Goal: Find specific page/section: Find specific page/section

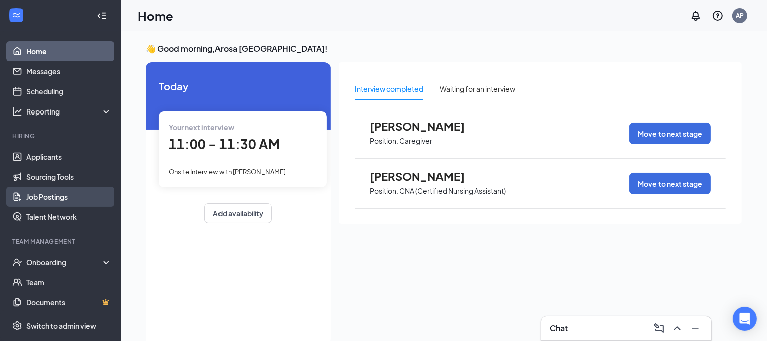
click at [71, 201] on link "Job Postings" at bounding box center [69, 197] width 86 height 20
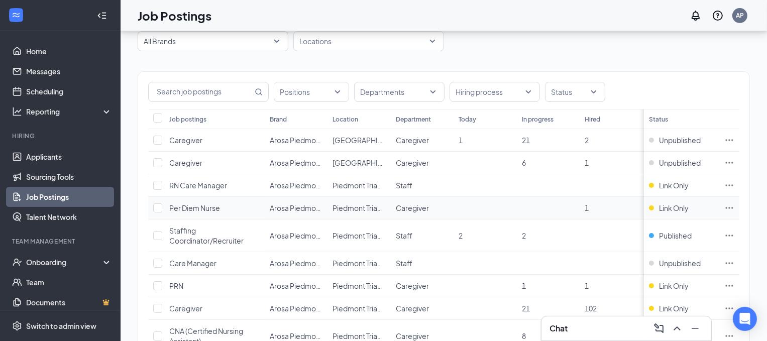
scroll to position [44, 0]
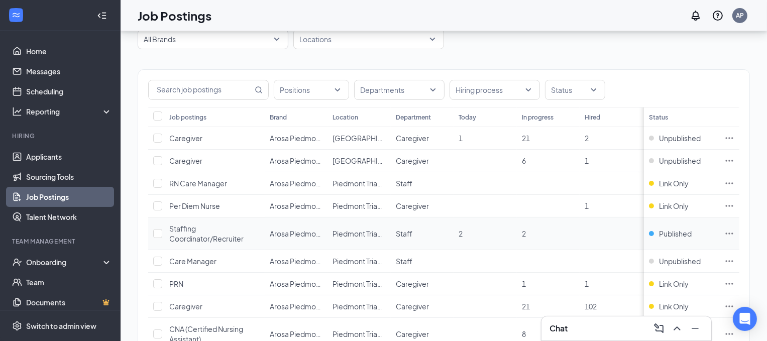
click at [245, 242] on div "Staffing Coordinator/Recruiter" at bounding box center [214, 233] width 90 height 20
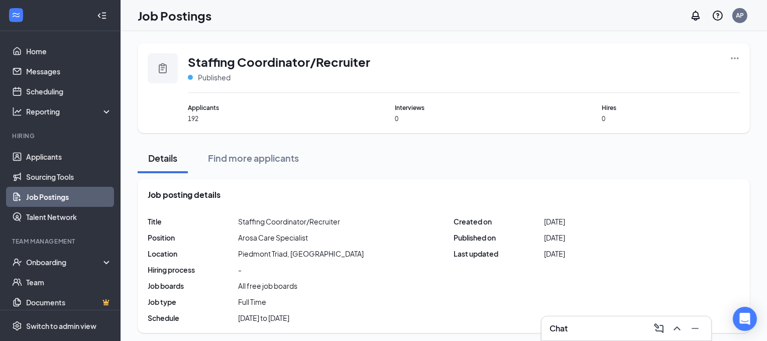
click at [59, 194] on link "Job Postings" at bounding box center [69, 197] width 86 height 20
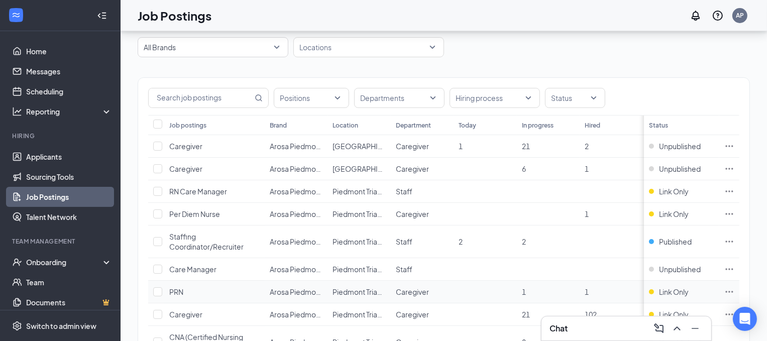
scroll to position [30, 0]
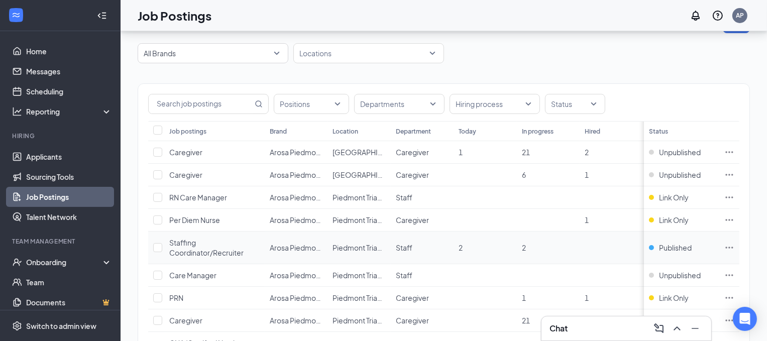
click at [200, 246] on div "Staffing Coordinator/Recruiter" at bounding box center [214, 247] width 90 height 20
